Goal: Task Accomplishment & Management: Manage account settings

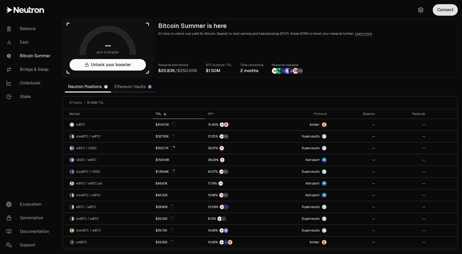
click at [447, 11] on button "Connect" at bounding box center [445, 10] width 25 height 12
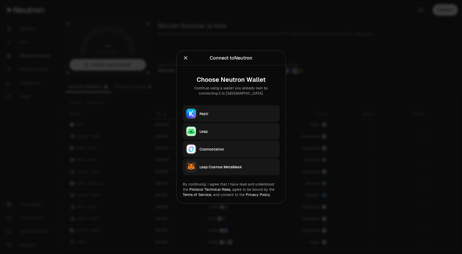
click at [220, 129] on div "Leap" at bounding box center [237, 131] width 77 height 5
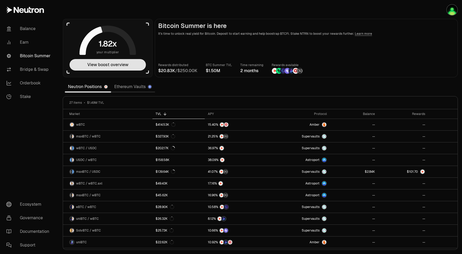
click at [101, 66] on button "View boost overview" at bounding box center [108, 65] width 76 height 12
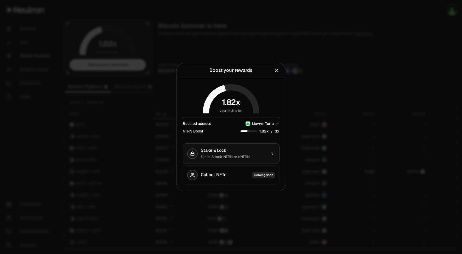
click at [244, 147] on button "Stake & Lock Stake & lock NTRN or dNTRN" at bounding box center [231, 154] width 97 height 20
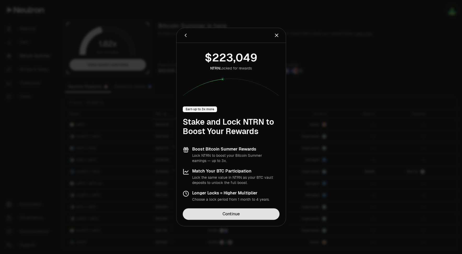
click at [246, 214] on link "Continue" at bounding box center [231, 214] width 97 height 12
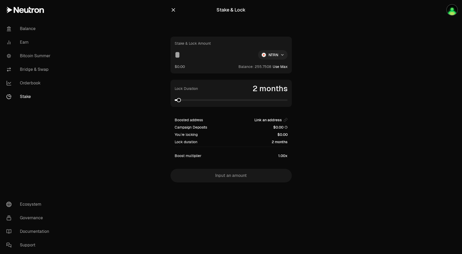
click at [278, 57] on html "Balance Earn Bitcoin Summer Bridge & Swap Orderbook Stake Ecosystem Governance …" at bounding box center [231, 127] width 462 height 254
click at [28, 97] on html "Balance Earn Bitcoin Summer Bridge & Swap Orderbook Stake Ecosystem Governance …" at bounding box center [231, 127] width 462 height 254
click at [28, 97] on link "Stake" at bounding box center [29, 97] width 54 height 14
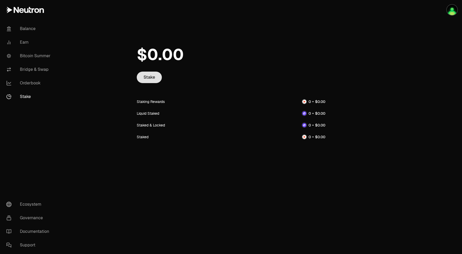
click at [155, 78] on link "Stake" at bounding box center [149, 78] width 25 height 12
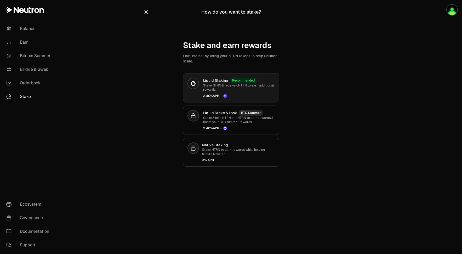
click at [237, 92] on div "Liquid Staking Recommended Stake NTRN & receive dNTRN to earn additional reward…" at bounding box center [239, 88] width 72 height 20
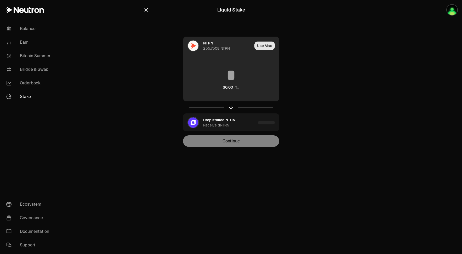
click at [267, 47] on button "Use Max" at bounding box center [264, 46] width 20 height 8
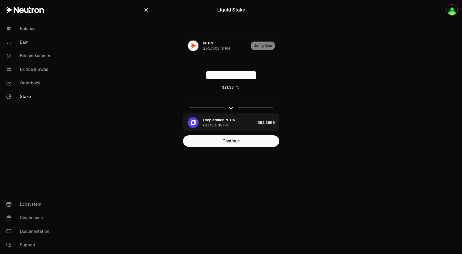
drag, startPoint x: 221, startPoint y: 75, endPoint x: 300, endPoint y: 75, distance: 79.7
click at [300, 75] on div "**********" at bounding box center [231, 92] width 176 height 110
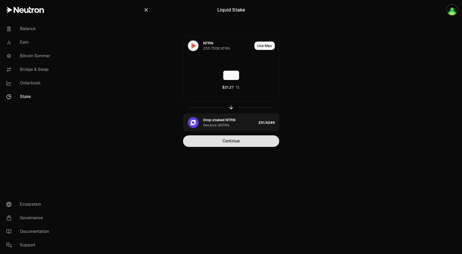
type input "***"
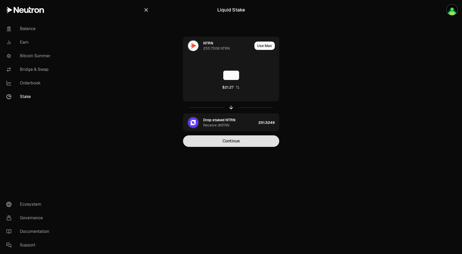
click at [270, 140] on button "Continue" at bounding box center [231, 141] width 96 height 12
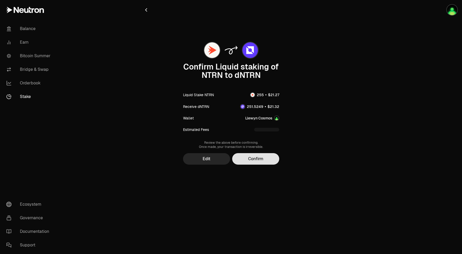
click at [257, 160] on button "Confirm" at bounding box center [255, 159] width 47 height 12
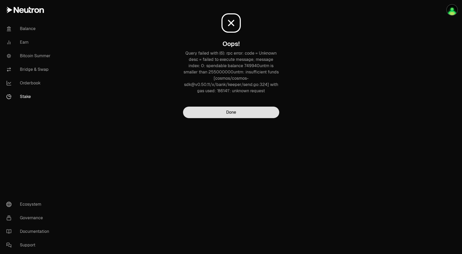
click at [236, 115] on button "Done" at bounding box center [231, 113] width 96 height 12
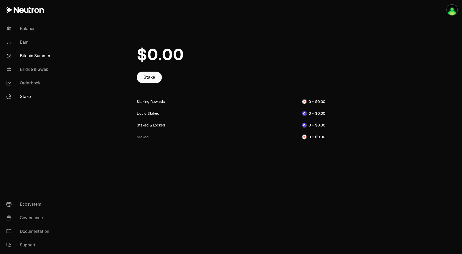
click at [36, 54] on link "Bitcoin Summer" at bounding box center [29, 56] width 54 height 14
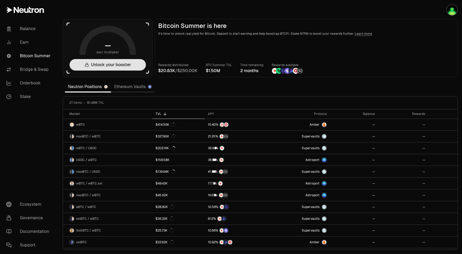
click at [95, 67] on button "Unlock your booster" at bounding box center [108, 65] width 76 height 12
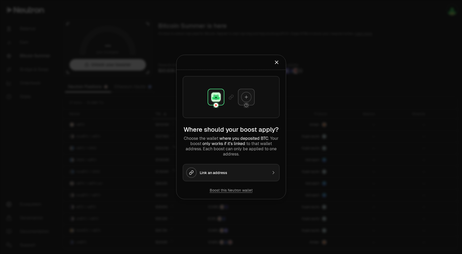
click at [277, 63] on icon "Close" at bounding box center [276, 62] width 3 height 3
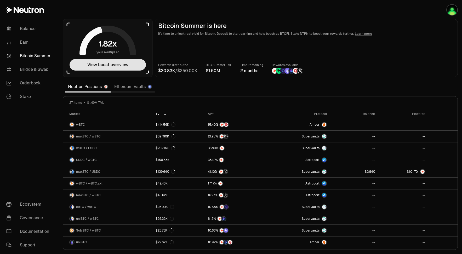
click at [111, 67] on button "View boost overview" at bounding box center [108, 65] width 76 height 12
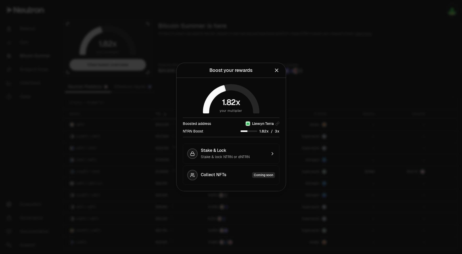
click at [278, 68] on icon "Close" at bounding box center [277, 70] width 6 height 6
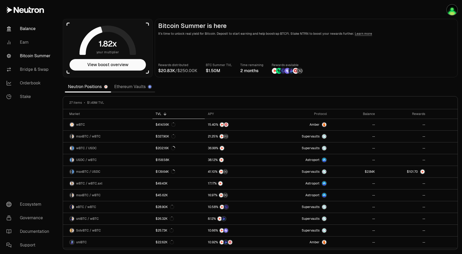
click at [31, 28] on link "Balance" at bounding box center [29, 29] width 54 height 14
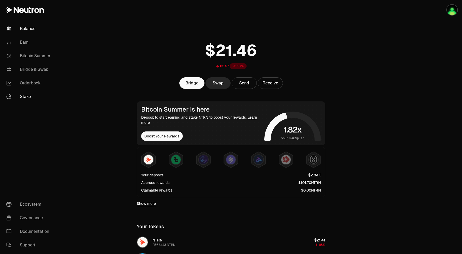
click at [24, 98] on link "Stake" at bounding box center [29, 97] width 54 height 14
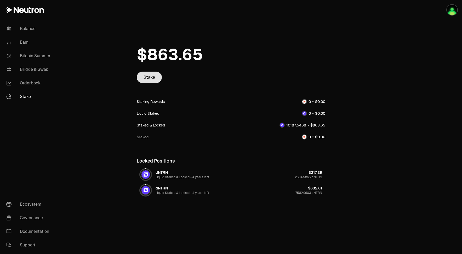
click at [151, 77] on link "Stake" at bounding box center [149, 78] width 25 height 12
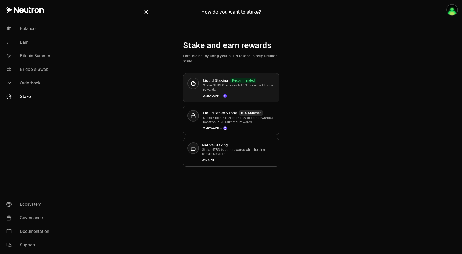
click at [255, 90] on p "Stake NTRN & receive dNTRN to earn additional rewards." at bounding box center [239, 87] width 72 height 8
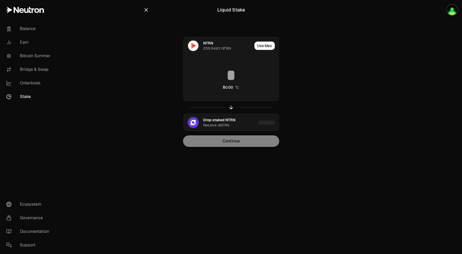
click at [148, 11] on icon "button" at bounding box center [146, 10] width 6 height 6
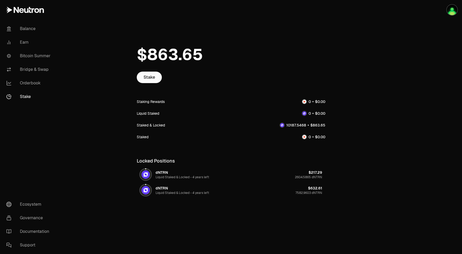
click at [164, 55] on span "6" at bounding box center [163, 55] width 10 height 20
click at [28, 99] on link "Stake" at bounding box center [29, 97] width 54 height 14
click at [149, 74] on link "Stake" at bounding box center [149, 78] width 25 height 12
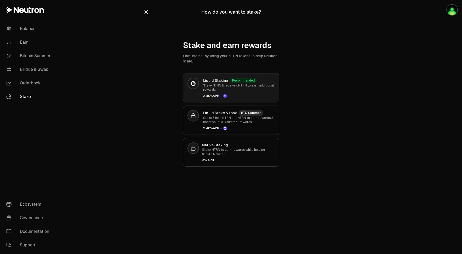
click at [241, 90] on p "Stake NTRN & receive dNTRN to earn additional rewards." at bounding box center [239, 87] width 72 height 8
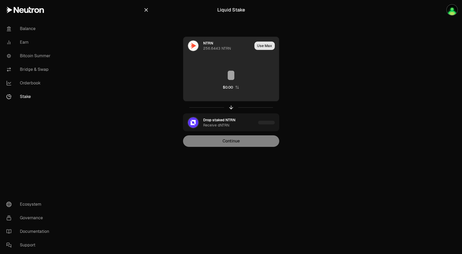
click at [265, 48] on button "Use Max" at bounding box center [264, 46] width 20 height 8
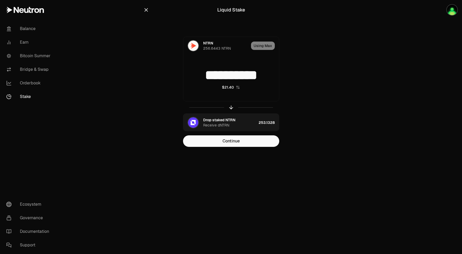
drag, startPoint x: 221, startPoint y: 76, endPoint x: 335, endPoint y: 81, distance: 114.4
click at [333, 81] on main "**********" at bounding box center [260, 84] width 403 height 168
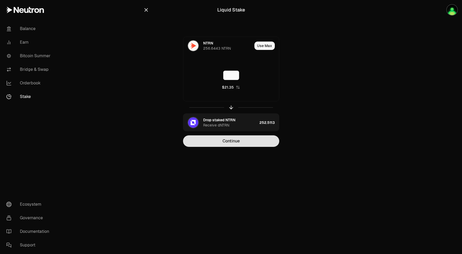
type input "***"
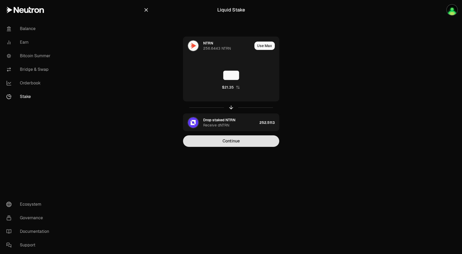
click at [261, 140] on button "Continue" at bounding box center [231, 141] width 96 height 12
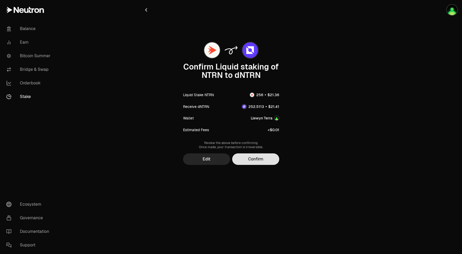
click at [258, 160] on button "Confirm" at bounding box center [255, 159] width 47 height 12
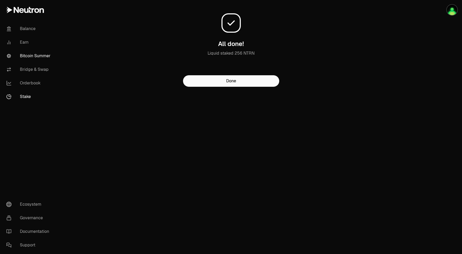
click at [36, 58] on link "Bitcoin Summer" at bounding box center [29, 56] width 54 height 14
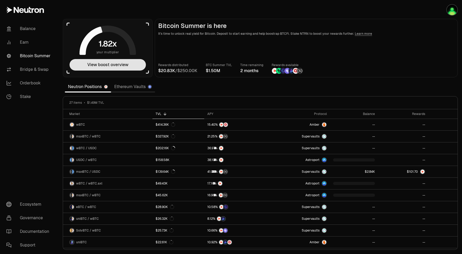
click at [110, 63] on button "View boost overview" at bounding box center [108, 65] width 76 height 12
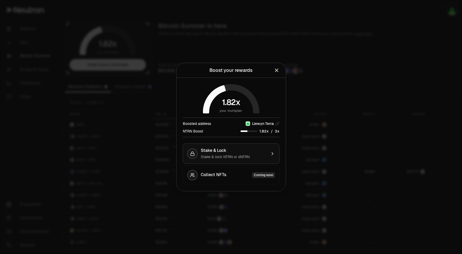
click at [250, 156] on div "Stake & lock NTRN or dNTRN" at bounding box center [234, 156] width 66 height 5
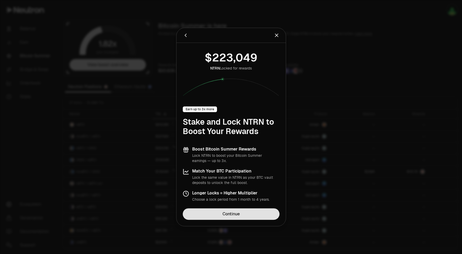
click at [238, 214] on link "Continue" at bounding box center [231, 214] width 97 height 12
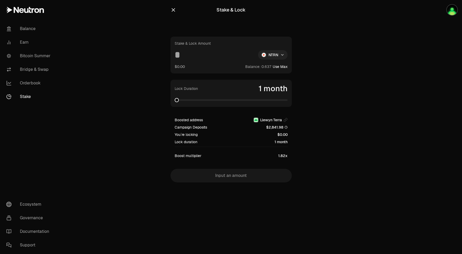
click at [280, 56] on html "Balance Earn Bitcoin Summer Bridge & Swap Orderbook Stake Ecosystem Governance …" at bounding box center [231, 127] width 462 height 254
click at [271, 79] on div "dNTRN" at bounding box center [273, 77] width 48 height 10
click at [284, 100] on span at bounding box center [231, 100] width 113 height 2
click at [288, 101] on span at bounding box center [285, 100] width 4 height 4
click at [284, 66] on button "Use Max" at bounding box center [280, 66] width 15 height 5
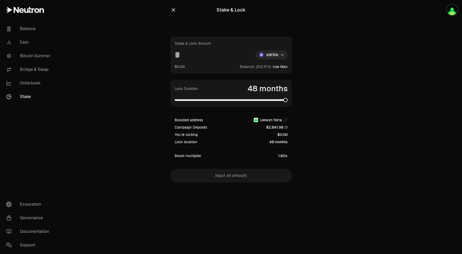
type input "*********"
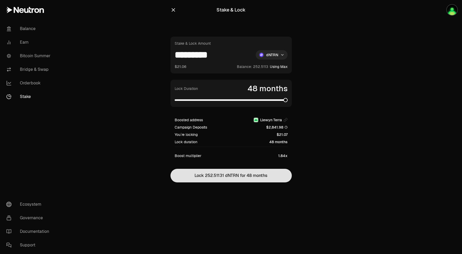
click at [247, 180] on button "Lock 252.51131 dNTRN for 48 months" at bounding box center [230, 176] width 121 height 14
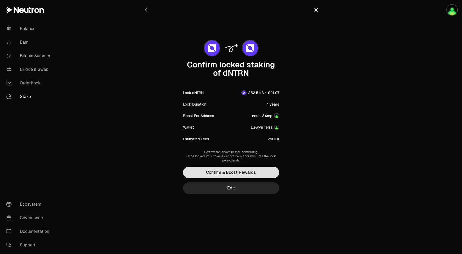
click at [245, 175] on button "Confirm & Boost Rewards" at bounding box center [231, 173] width 96 height 12
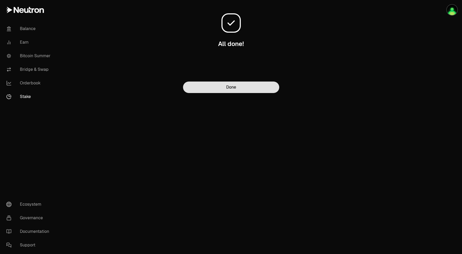
click at [244, 88] on button "Done" at bounding box center [231, 88] width 96 height 12
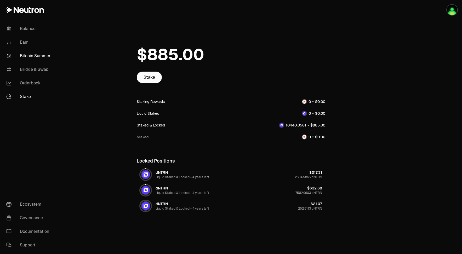
click at [33, 59] on link "Bitcoin Summer" at bounding box center [29, 56] width 54 height 14
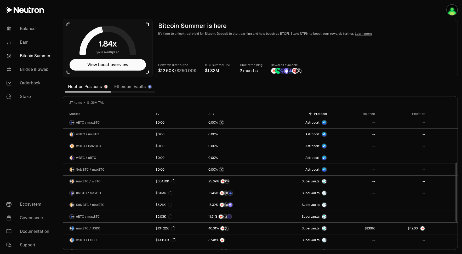
scroll to position [187, 0]
